Goal: Information Seeking & Learning: Find specific fact

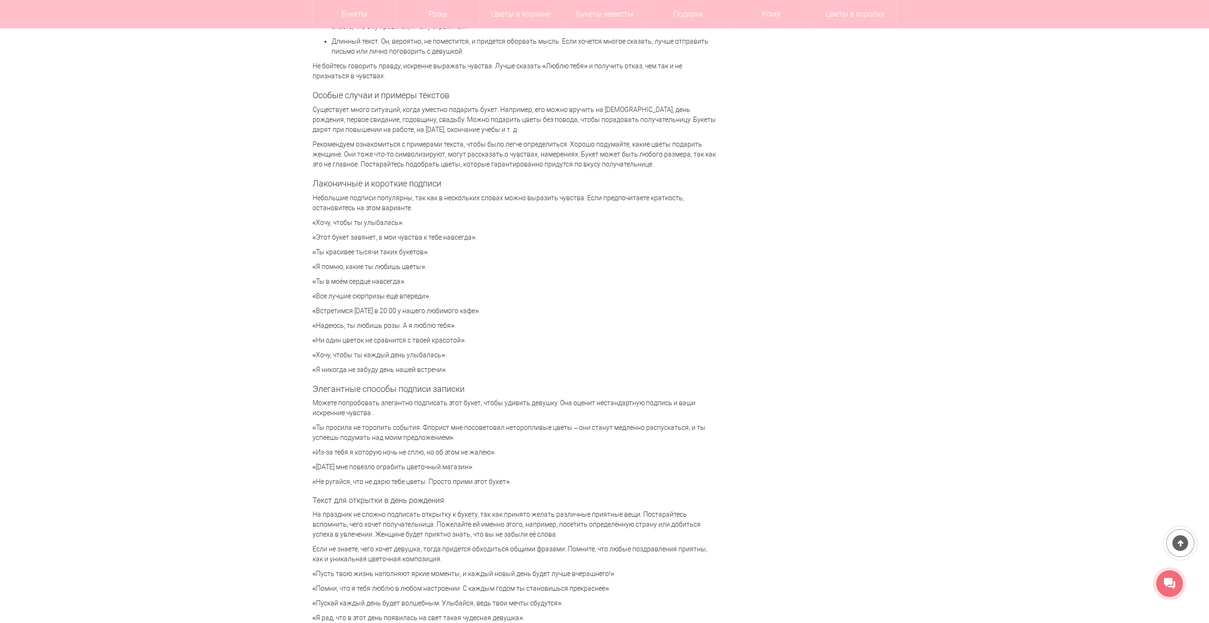
scroll to position [1994, 0]
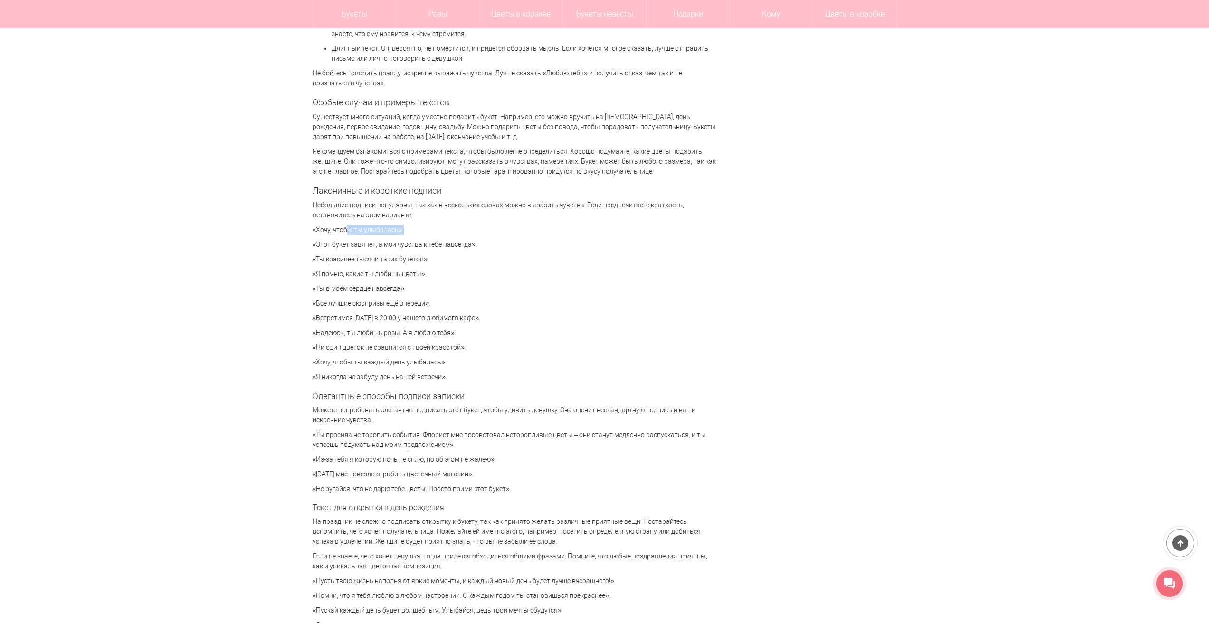
drag, startPoint x: 394, startPoint y: 229, endPoint x: 337, endPoint y: 230, distance: 57.0
click at [337, 230] on p "«Хочу, чтобы ты улыбалась»." at bounding box center [514, 230] width 404 height 10
drag, startPoint x: 397, startPoint y: 229, endPoint x: 388, endPoint y: 231, distance: 9.7
click at [388, 231] on p "«Хочу, чтобы ты улыбалась»." at bounding box center [514, 230] width 404 height 10
click at [397, 229] on p "«Хочу, чтобы ты улыбалась»." at bounding box center [514, 230] width 404 height 10
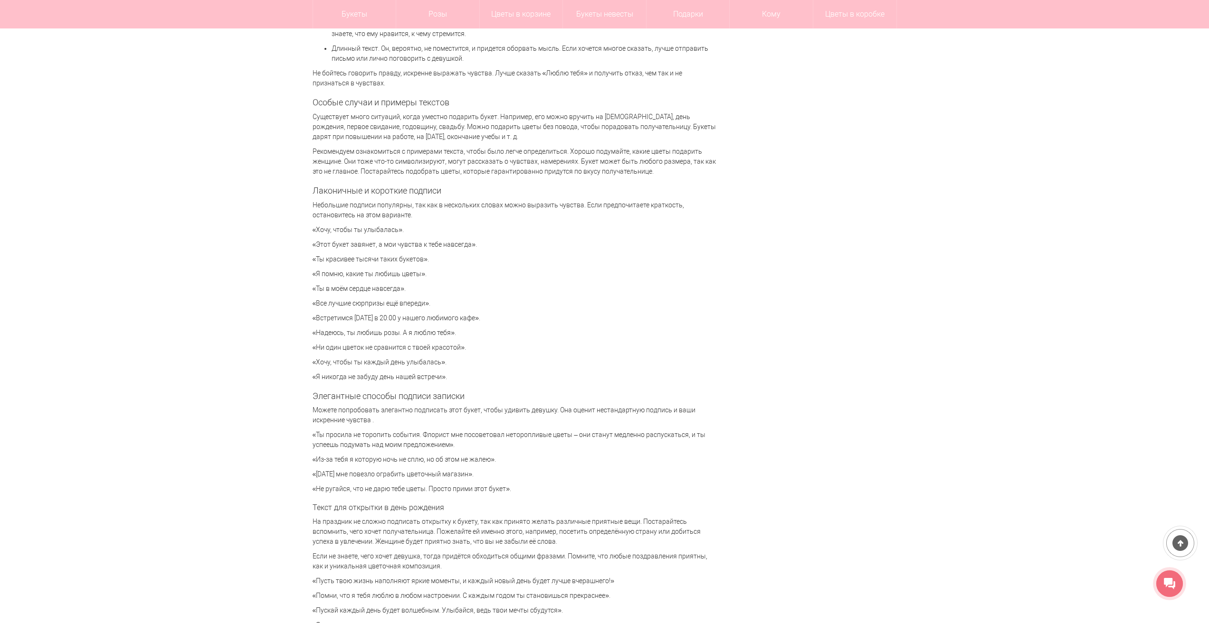
drag, startPoint x: 397, startPoint y: 229, endPoint x: 318, endPoint y: 232, distance: 79.3
click at [318, 232] on p "«Хочу, чтобы ты улыбалась»." at bounding box center [514, 230] width 404 height 10
copy p "[PERSON_NAME], чтобы ты улыбалась"
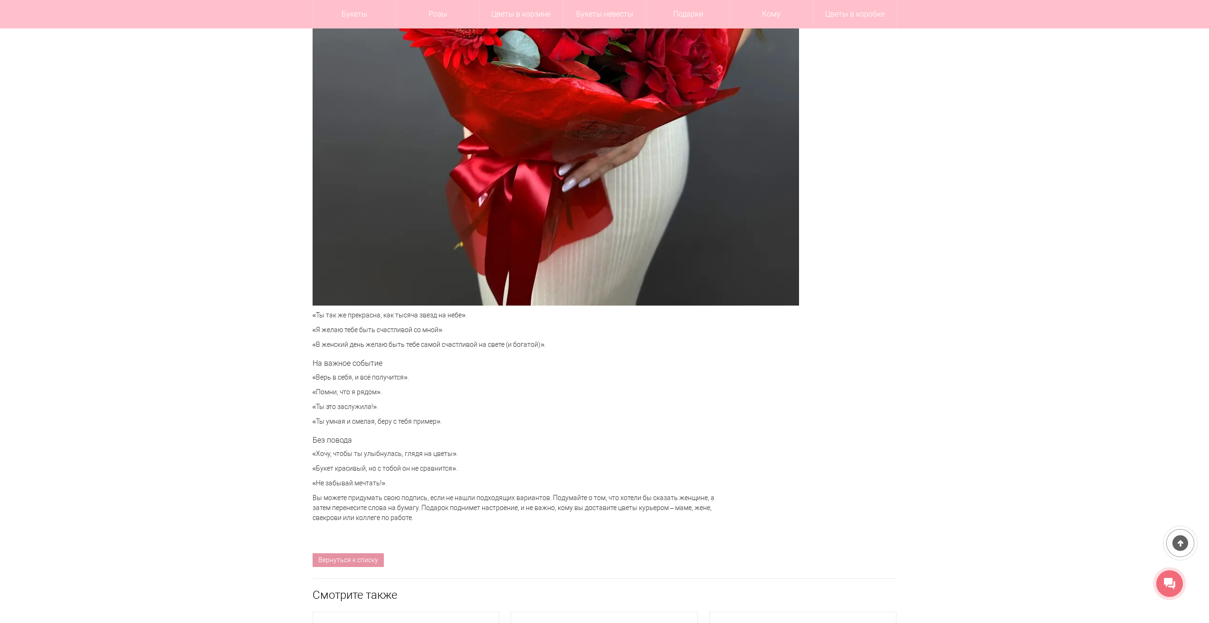
scroll to position [3989, 0]
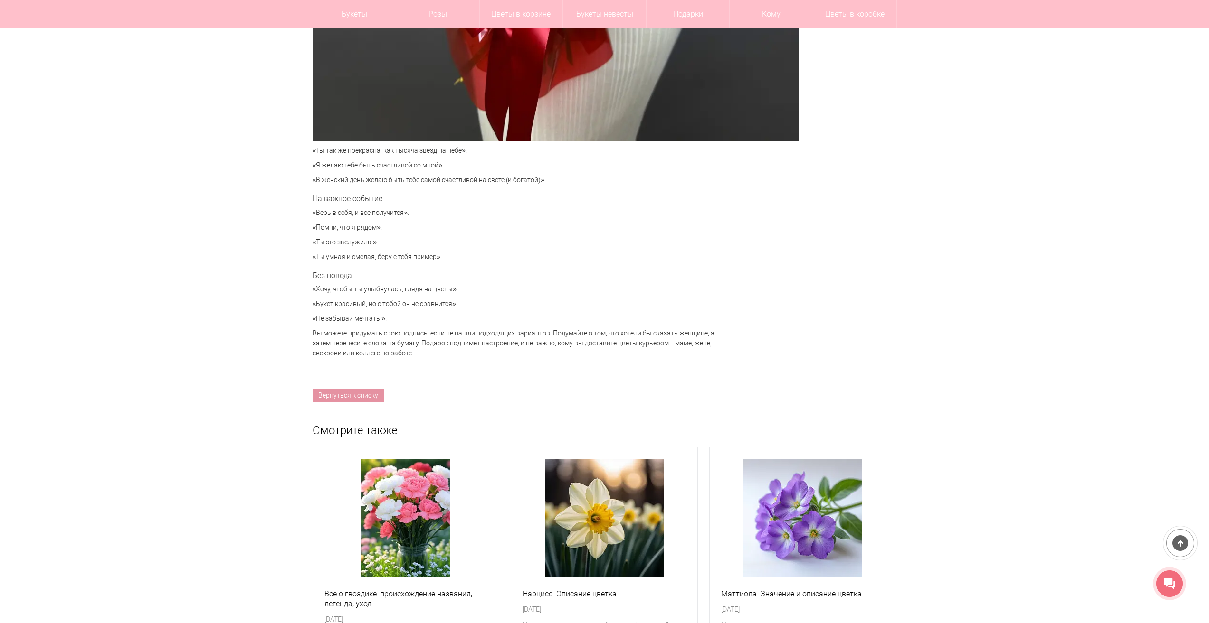
drag, startPoint x: 452, startPoint y: 303, endPoint x: 317, endPoint y: 303, distance: 134.9
click at [317, 303] on p "«Букет красивый, но с тобой он не сравнится»." at bounding box center [514, 304] width 404 height 10
copy p "Букет красивый, но с тобой он не сравнится"
